Goal: Information Seeking & Learning: Learn about a topic

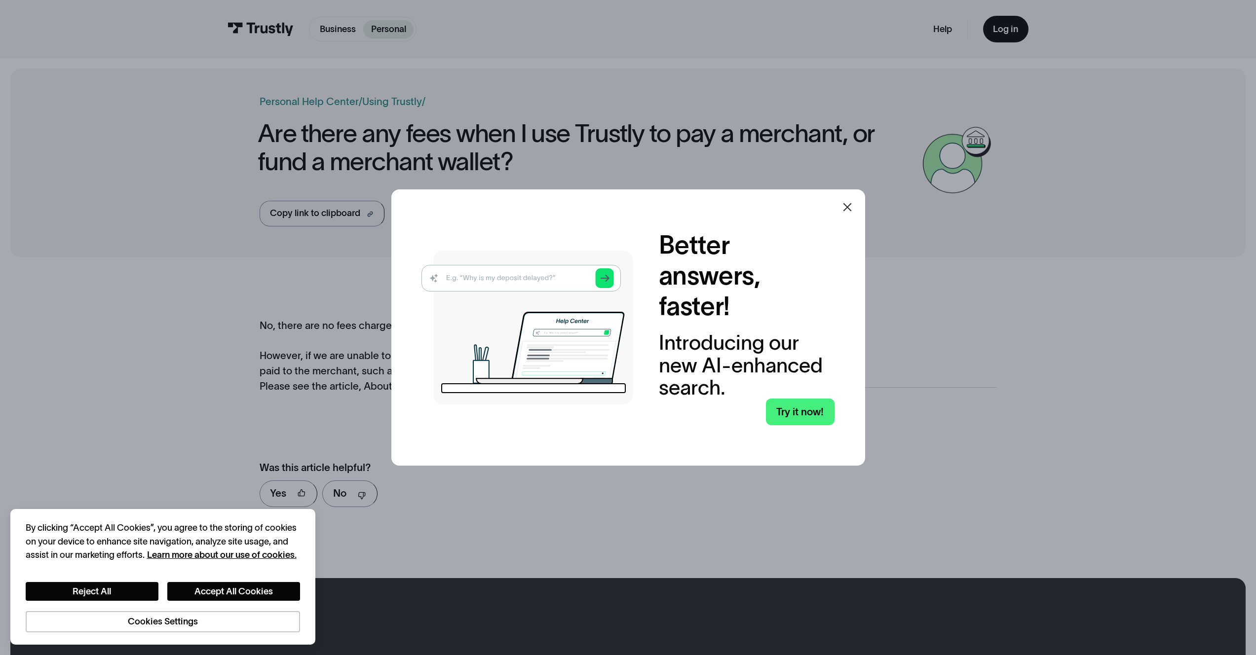
click at [853, 207] on icon at bounding box center [847, 207] width 12 height 12
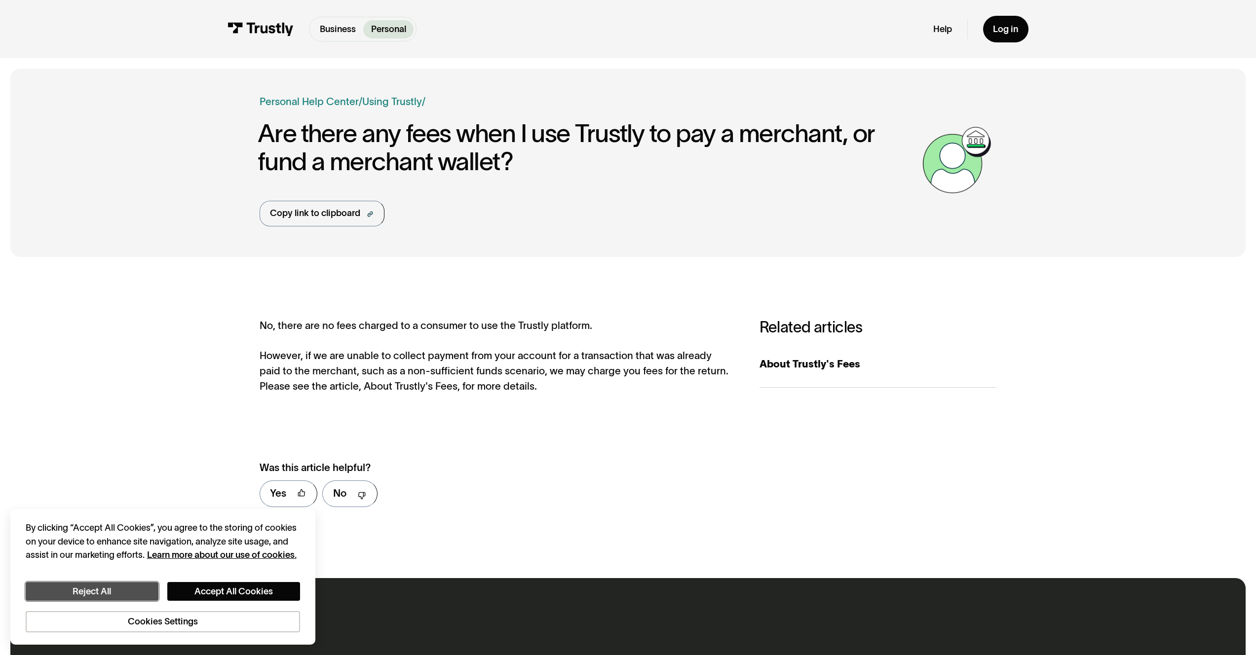
click at [126, 592] on button "Reject All" at bounding box center [92, 591] width 133 height 19
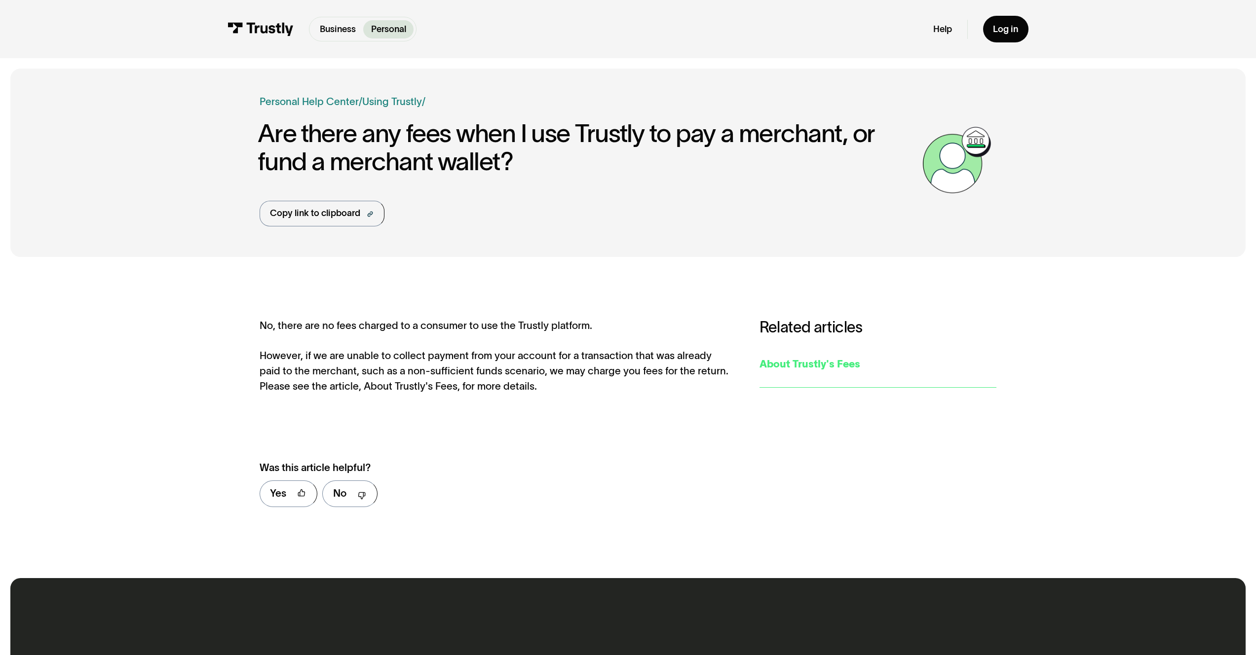
click at [790, 363] on div "About Trustly's Fees" at bounding box center [878, 364] width 237 height 15
